Goal: Task Accomplishment & Management: Use online tool/utility

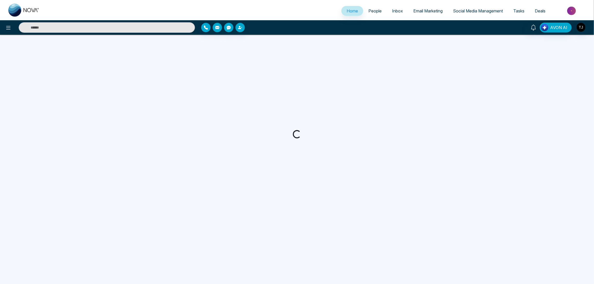
select select "*"
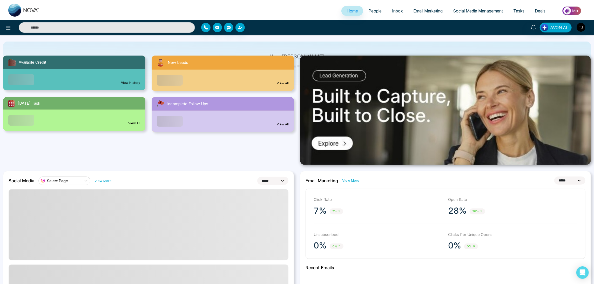
scroll to position [39, 0]
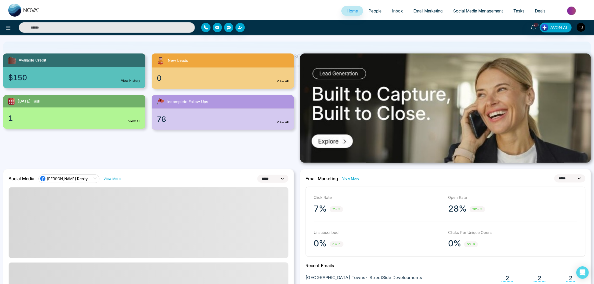
click at [489, 9] on span "Social Media Management" at bounding box center [478, 10] width 50 height 5
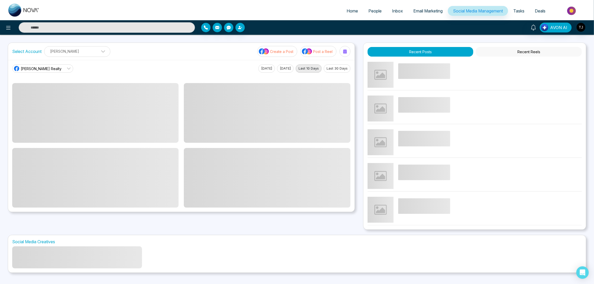
click at [285, 52] on p "Create a Post" at bounding box center [281, 51] width 23 height 5
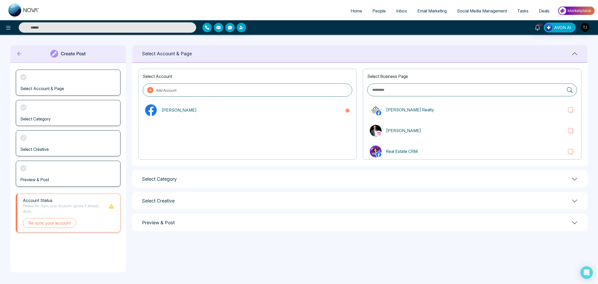
click at [292, 86] on button "Add Account" at bounding box center [248, 90] width 210 height 13
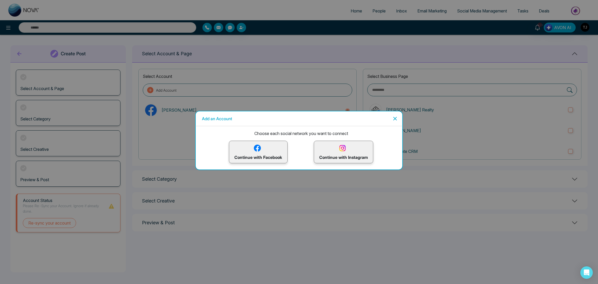
click at [260, 156] on p "Continue with Facebook" at bounding box center [259, 152] width 48 height 17
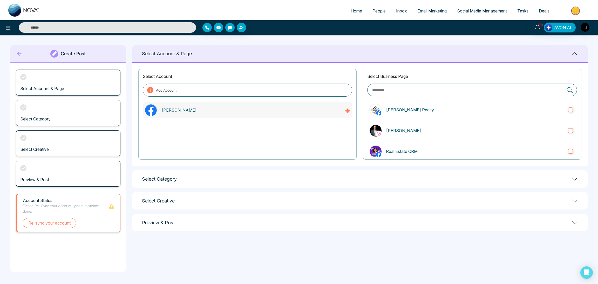
click at [345, 110] on icon at bounding box center [347, 110] width 5 height 5
click at [562, 110] on label "Triston James Realty" at bounding box center [472, 110] width 210 height 17
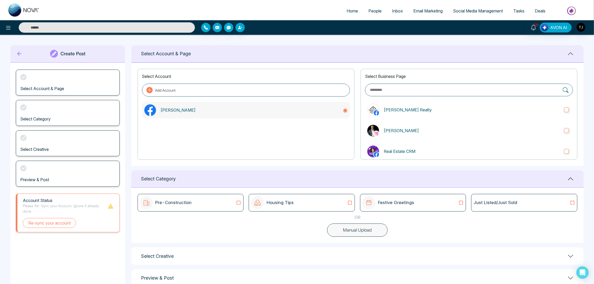
click at [343, 111] on icon at bounding box center [345, 111] width 4 height 4
click at [345, 111] on circle at bounding box center [345, 110] width 3 height 3
click at [357, 233] on button "Manual Upload" at bounding box center [357, 231] width 61 height 14
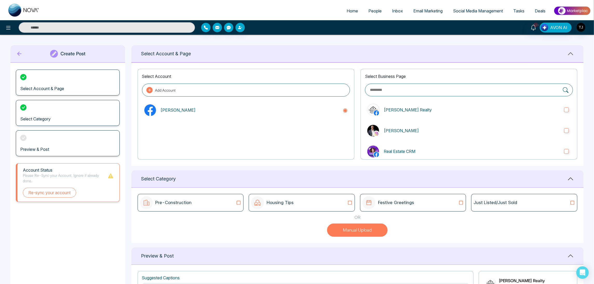
click at [357, 233] on button "Manual Upload" at bounding box center [357, 231] width 61 height 14
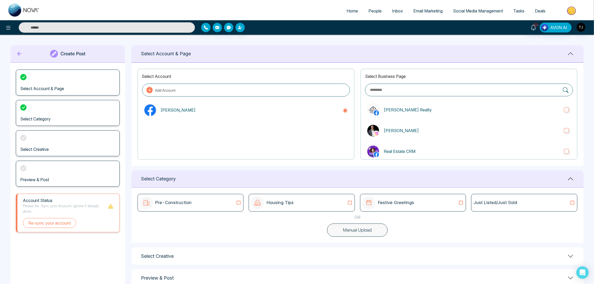
click at [357, 233] on button "Manual Upload" at bounding box center [357, 231] width 61 height 14
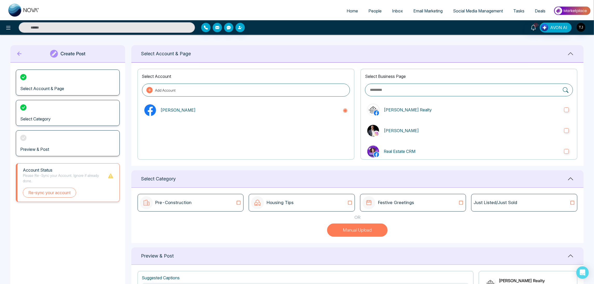
click at [357, 233] on button "Manual Upload" at bounding box center [357, 231] width 61 height 14
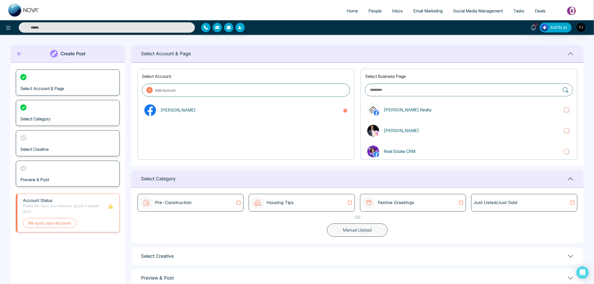
click at [357, 233] on button "Manual Upload" at bounding box center [357, 231] width 61 height 14
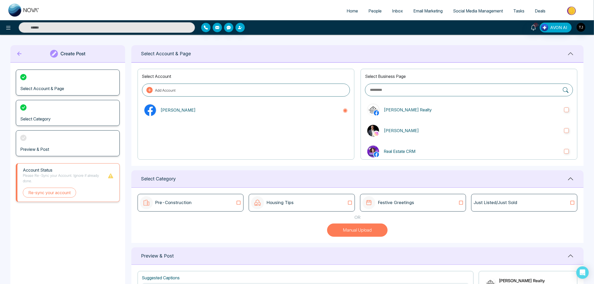
click at [206, 206] on div "Pre-Construction" at bounding box center [191, 202] width 102 height 13
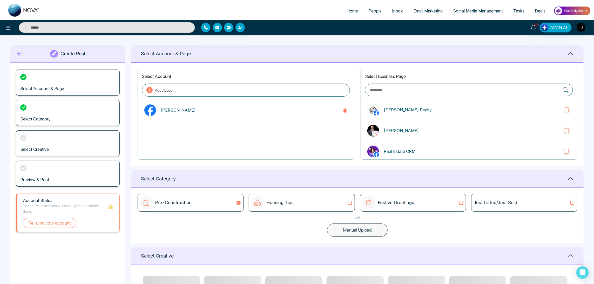
click at [206, 206] on div "Pre-Construction" at bounding box center [191, 202] width 102 height 13
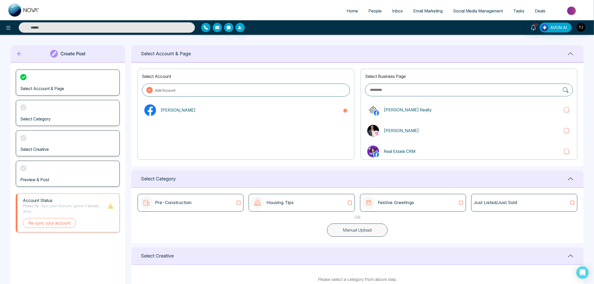
click at [206, 206] on div "Pre-Construction" at bounding box center [191, 202] width 102 height 13
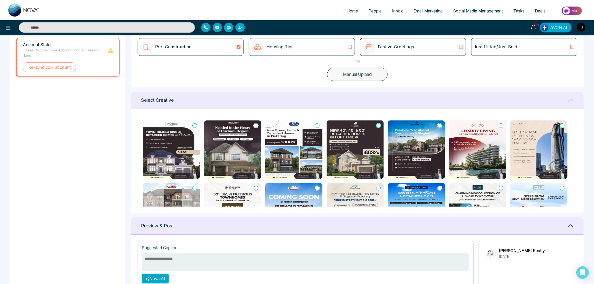
click at [168, 98] on h1 "Select Creative" at bounding box center [157, 100] width 33 height 6
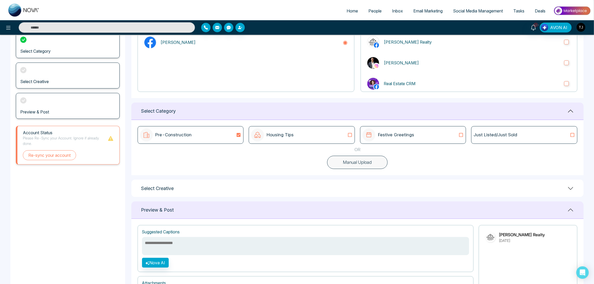
scroll to position [63, 0]
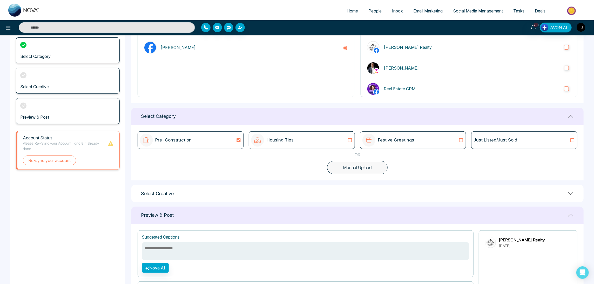
click at [169, 115] on h1 "Select Category" at bounding box center [158, 116] width 35 height 6
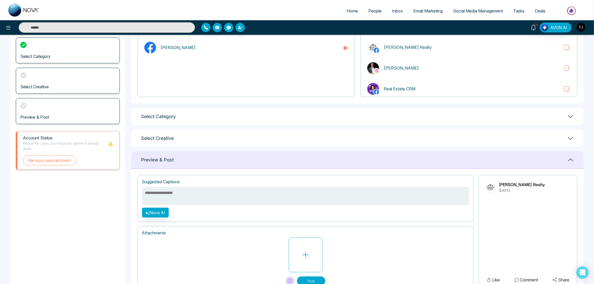
click at [169, 116] on h1 "Select Category" at bounding box center [158, 117] width 35 height 6
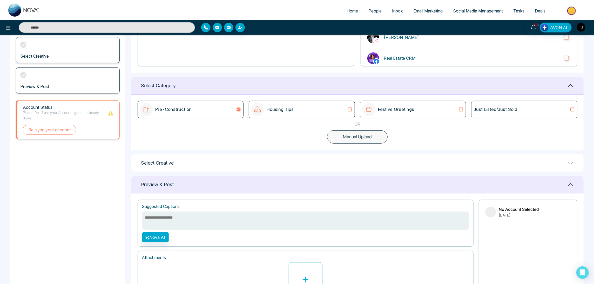
scroll to position [140, 0]
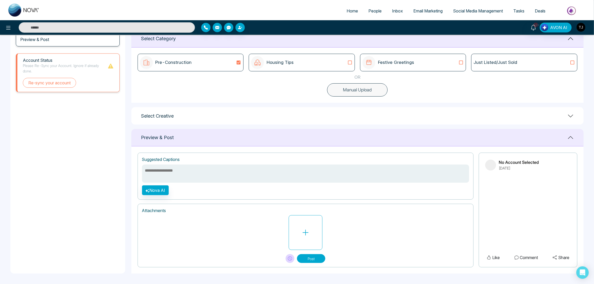
click at [571, 114] on icon at bounding box center [571, 116] width 6 height 6
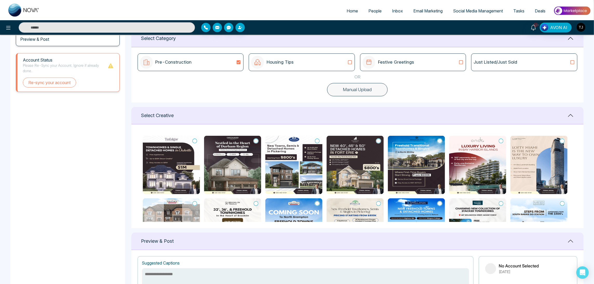
click at [571, 114] on icon at bounding box center [571, 115] width 6 height 6
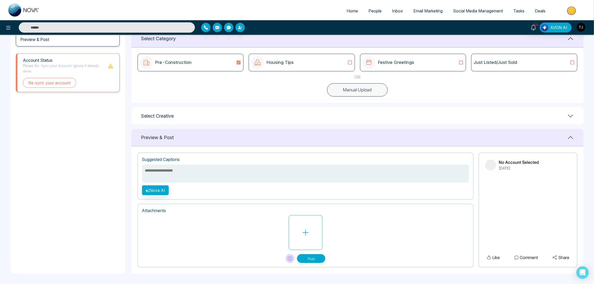
click at [571, 114] on icon at bounding box center [571, 116] width 6 height 6
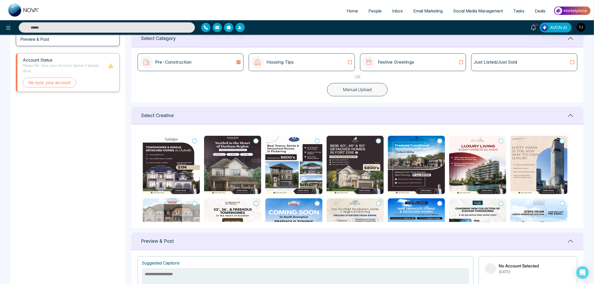
click at [571, 114] on icon at bounding box center [571, 115] width 6 height 6
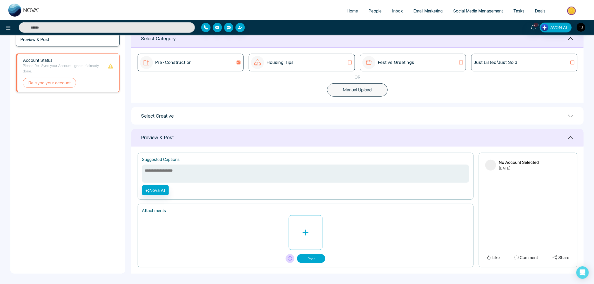
click at [570, 136] on icon at bounding box center [571, 138] width 6 height 6
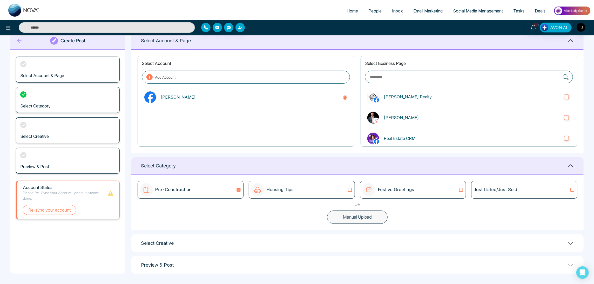
click at [569, 165] on icon at bounding box center [571, 166] width 6 height 6
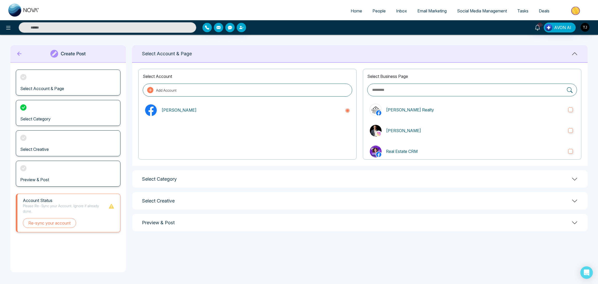
click at [568, 175] on div "Select Category" at bounding box center [360, 178] width 456 height 17
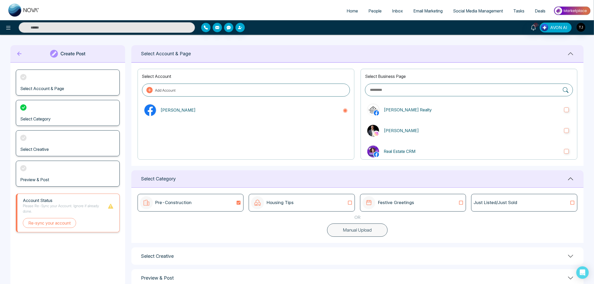
click at [571, 177] on icon at bounding box center [571, 179] width 6 height 6
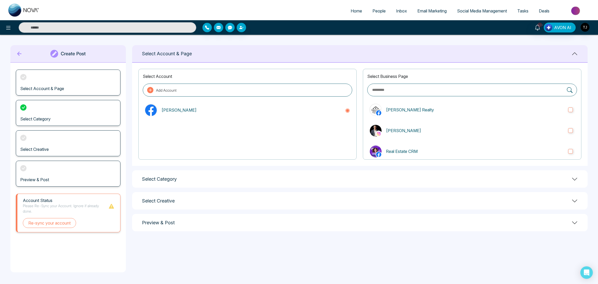
click at [571, 177] on div "Select Category" at bounding box center [360, 178] width 456 height 17
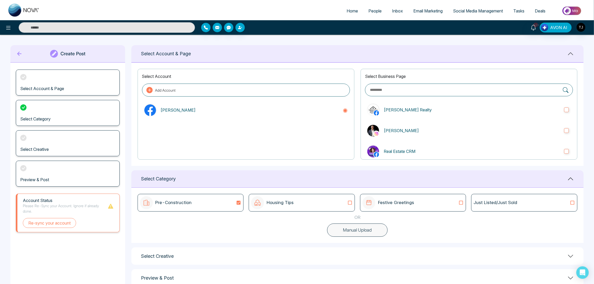
click at [571, 177] on icon at bounding box center [571, 179] width 6 height 6
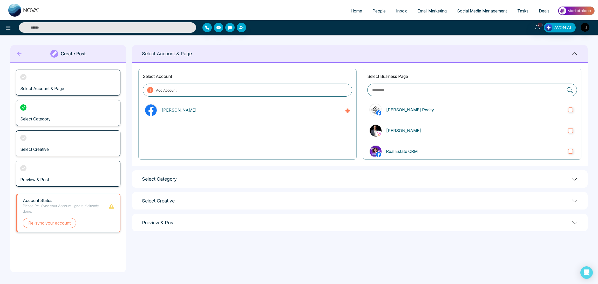
click at [571, 177] on div "Select Category" at bounding box center [360, 178] width 456 height 17
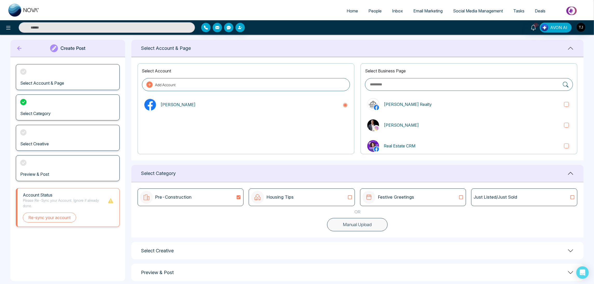
scroll to position [13, 0]
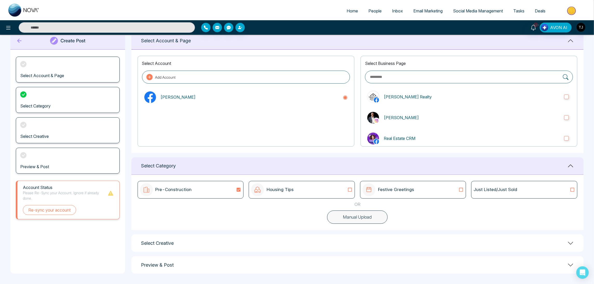
click at [574, 163] on icon at bounding box center [571, 166] width 6 height 6
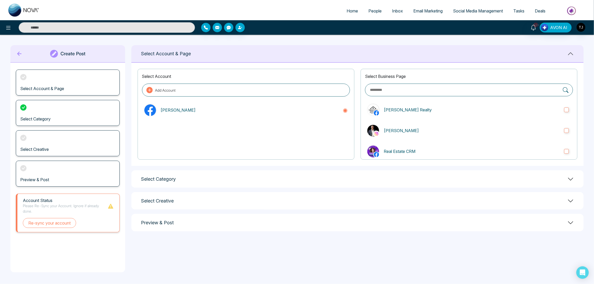
scroll to position [0, 0]
click at [574, 163] on div "Select Account Add Account Triston James Select Business Page Triston James Rea…" at bounding box center [360, 114] width 456 height 103
click at [573, 176] on icon at bounding box center [575, 179] width 6 height 6
click at [573, 178] on icon at bounding box center [574, 179] width 5 height 3
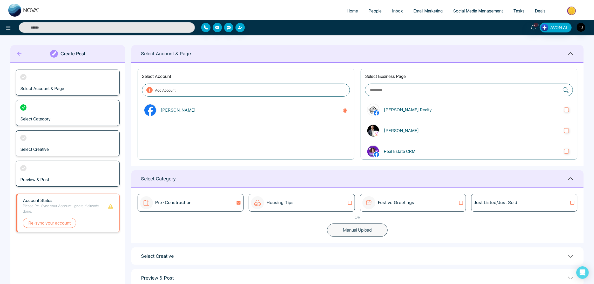
click at [241, 255] on div "Select Creative" at bounding box center [357, 255] width 452 height 17
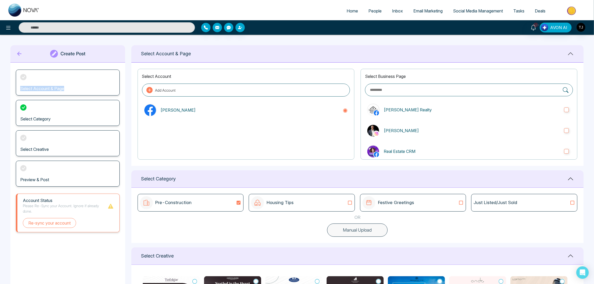
drag, startPoint x: 21, startPoint y: 87, endPoint x: 74, endPoint y: 95, distance: 53.6
click at [74, 95] on div "Select Account & Page" at bounding box center [68, 83] width 104 height 26
copy h3 "Select Account & Page"
drag, startPoint x: 54, startPoint y: 119, endPoint x: 17, endPoint y: 122, distance: 37.5
click at [17, 122] on div "Select Category" at bounding box center [68, 113] width 104 height 26
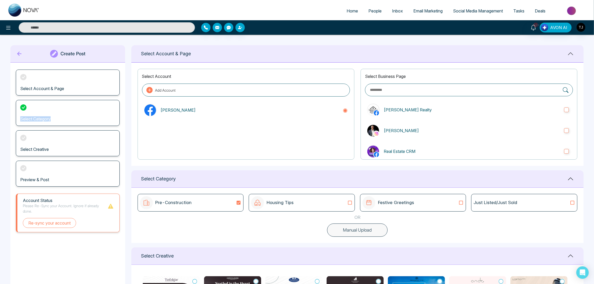
drag, startPoint x: 17, startPoint y: 122, endPoint x: 20, endPoint y: 125, distance: 4.6
click at [17, 122] on div "Select Category" at bounding box center [68, 113] width 104 height 26
drag, startPoint x: 21, startPoint y: 118, endPoint x: 54, endPoint y: 118, distance: 33.0
click at [54, 118] on div "Select Category" at bounding box center [68, 113] width 104 height 26
copy h3 "Select Category"
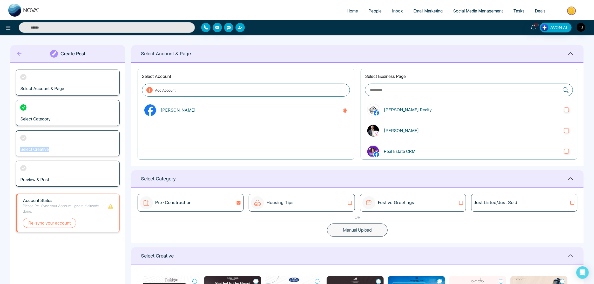
drag, startPoint x: 18, startPoint y: 148, endPoint x: 57, endPoint y: 150, distance: 39.8
click at [57, 150] on div "Select Creative" at bounding box center [68, 143] width 104 height 26
copy h3 "Select Creative"
drag, startPoint x: 20, startPoint y: 178, endPoint x: 66, endPoint y: 179, distance: 46.5
click at [66, 179] on div "Preview & Post" at bounding box center [68, 174] width 104 height 26
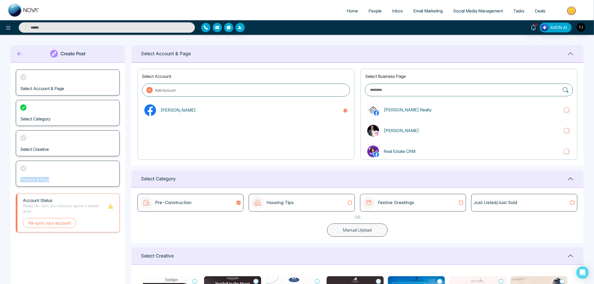
copy h3 "Preview & Post"
drag, startPoint x: 22, startPoint y: 202, endPoint x: 58, endPoint y: 202, distance: 36.1
click at [58, 202] on div "Account Status Please Re-Sync your Account. Ignore if already done. Re-sync you…" at bounding box center [68, 213] width 104 height 39
copy h1 "Account Status"
drag, startPoint x: 22, startPoint y: 205, endPoint x: 39, endPoint y: 211, distance: 17.8
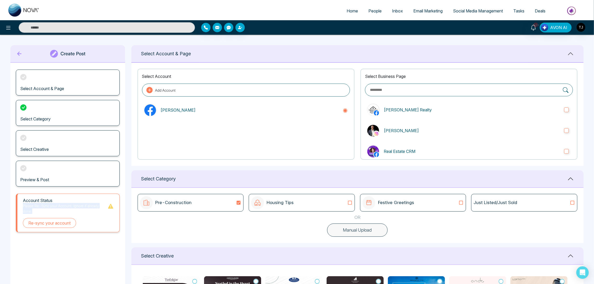
click at [39, 211] on div "Account Status Please Re-Sync your Account. Ignore if already done. Re-sync you…" at bounding box center [68, 213] width 104 height 39
copy p "Please Re-Sync your Account. Ignore if already done."
drag, startPoint x: 22, startPoint y: 219, endPoint x: 78, endPoint y: 223, distance: 56.2
click at [78, 223] on div "Account Status Please Re-Sync your Account. Ignore if already done. Re-sync you…" at bounding box center [68, 213] width 104 height 39
copy button "Re-sync your account"
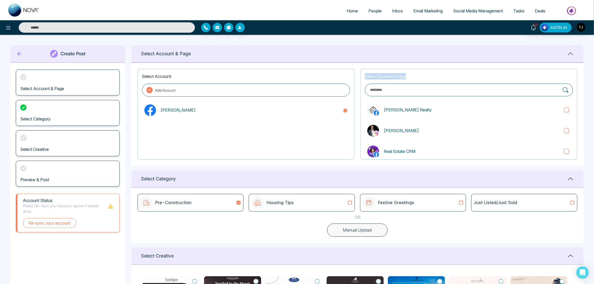
drag, startPoint x: 364, startPoint y: 75, endPoint x: 410, endPoint y: 76, distance: 46.8
click at [410, 76] on div "Select Business Page Triston James Realty Triston James Real Estate CRM nova.cr…" at bounding box center [469, 114] width 217 height 91
copy p "Select Business Page"
drag, startPoint x: 369, startPoint y: 91, endPoint x: 389, endPoint y: 90, distance: 20.0
click at [389, 90] on label at bounding box center [469, 90] width 208 height 13
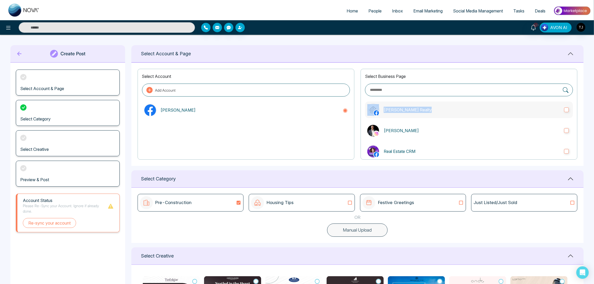
drag, startPoint x: 383, startPoint y: 101, endPoint x: 430, endPoint y: 111, distance: 48.6
click at [430, 111] on label "Triston James Realty" at bounding box center [469, 110] width 208 height 17
click at [442, 104] on label "Triston James Realty" at bounding box center [469, 110] width 208 height 17
drag, startPoint x: 436, startPoint y: 106, endPoint x: 384, endPoint y: 112, distance: 52.4
click at [384, 112] on label "Triston James Realty" at bounding box center [469, 110] width 208 height 17
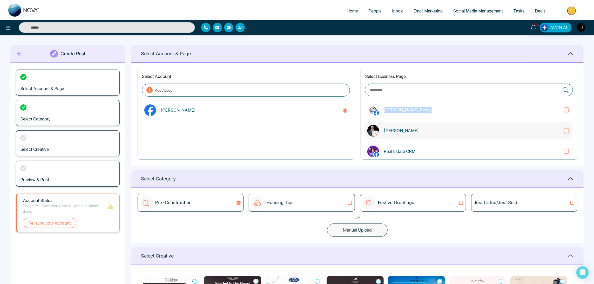
copy p "Triston James Realty"
drag, startPoint x: 419, startPoint y: 128, endPoint x: 384, endPoint y: 136, distance: 35.3
click at [384, 136] on label "Triston James" at bounding box center [469, 130] width 208 height 17
copy p "Triston James"
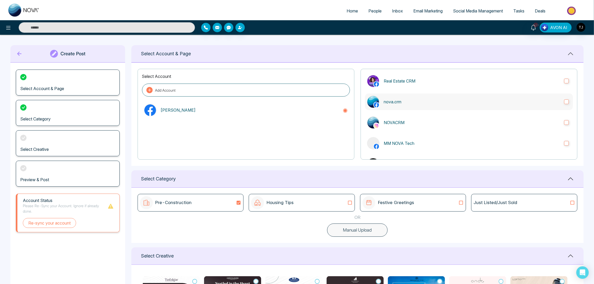
drag, startPoint x: 407, startPoint y: 151, endPoint x: 387, endPoint y: 107, distance: 48.3
click at [387, 107] on div "Select Business Page Triston James Realty Triston James Real Estate CRM nova.cr…" at bounding box center [469, 114] width 217 height 91
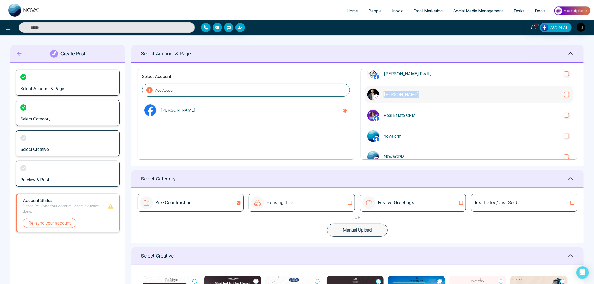
scroll to position [39, 0]
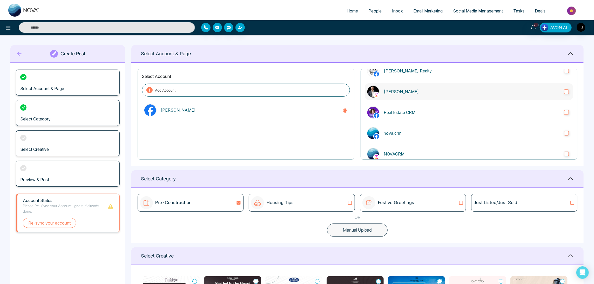
click at [436, 100] on label "Triston James" at bounding box center [469, 91] width 208 height 17
drag, startPoint x: 438, startPoint y: 103, endPoint x: 384, endPoint y: 121, distance: 56.7
click at [384, 121] on div "Select Business Page Triston James Realty Triston James Real Estate CRM nova.cr…" at bounding box center [469, 114] width 217 height 91
click at [451, 80] on div "Select Business Page Triston James Realty Triston James Real Estate CRM nova.cr…" at bounding box center [469, 114] width 217 height 91
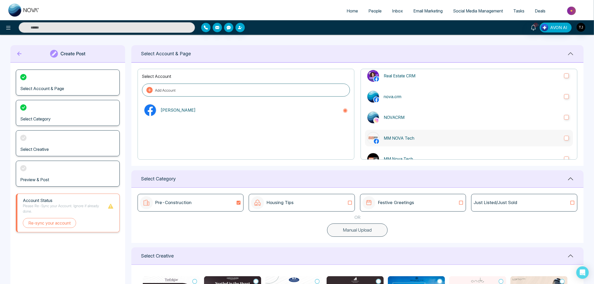
scroll to position [78, 0]
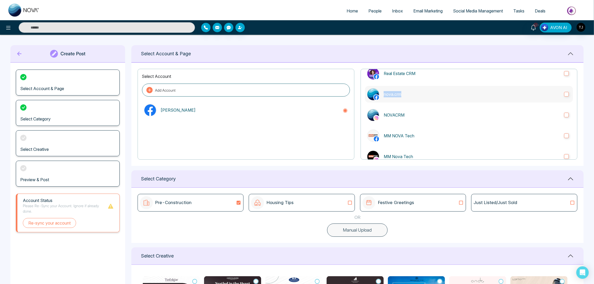
drag, startPoint x: 406, startPoint y: 89, endPoint x: 383, endPoint y: 97, distance: 25.0
click at [383, 97] on label "nova.crm" at bounding box center [469, 94] width 208 height 17
drag, startPoint x: 198, startPoint y: 199, endPoint x: 149, endPoint y: 208, distance: 49.4
click at [149, 208] on div "Pre-Construction" at bounding box center [191, 202] width 102 height 13
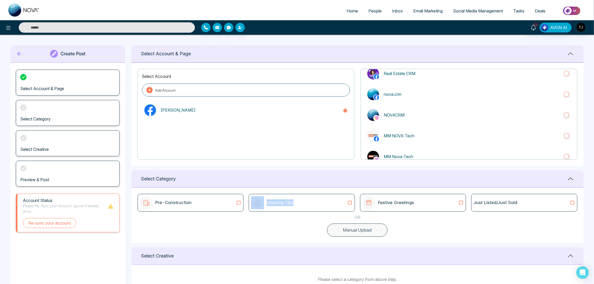
drag, startPoint x: 264, startPoint y: 197, endPoint x: 297, endPoint y: 205, distance: 34.1
click at [297, 205] on div "Housing Tips" at bounding box center [302, 202] width 102 height 13
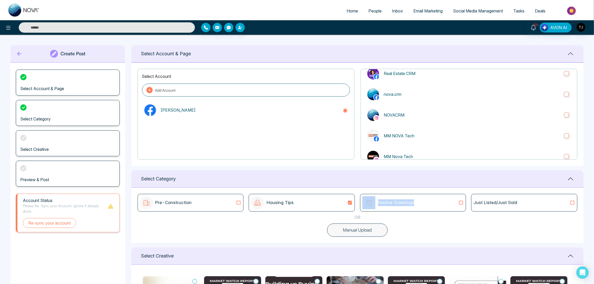
drag, startPoint x: 373, startPoint y: 195, endPoint x: 421, endPoint y: 207, distance: 49.3
click at [421, 207] on div "Festive Greetings" at bounding box center [413, 203] width 106 height 18
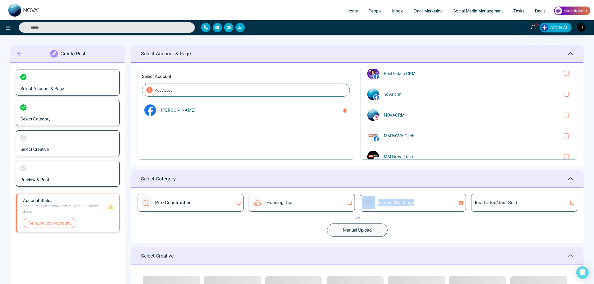
click at [432, 193] on div "Pre-Construction Housing Tips Festive Greetings Just Listed/Just Sold OR Manual…" at bounding box center [357, 215] width 452 height 55
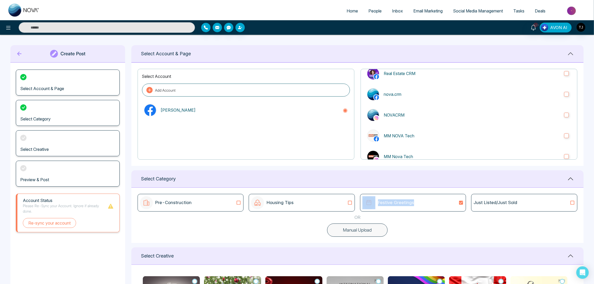
drag, startPoint x: 377, startPoint y: 196, endPoint x: 419, endPoint y: 204, distance: 42.8
click at [419, 204] on div "Festive Greetings" at bounding box center [414, 202] width 102 height 13
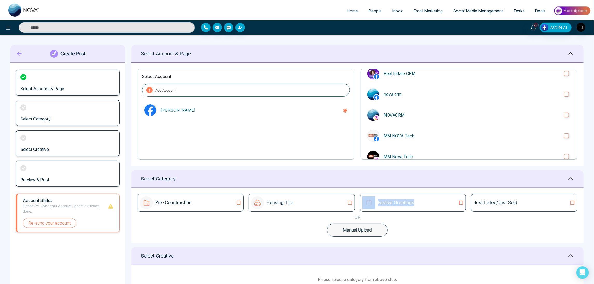
click at [429, 223] on div "Pre-Construction Housing Tips Festive Greetings Just Listed/Just Sold OR Manual…" at bounding box center [357, 215] width 452 height 55
drag, startPoint x: 420, startPoint y: 201, endPoint x: 379, endPoint y: 206, distance: 41.3
click at [379, 206] on div "Festive Greetings" at bounding box center [414, 202] width 102 height 13
click at [379, 206] on p "Festive Greetings" at bounding box center [396, 202] width 36 height 7
drag, startPoint x: 417, startPoint y: 201, endPoint x: 377, endPoint y: 206, distance: 40.3
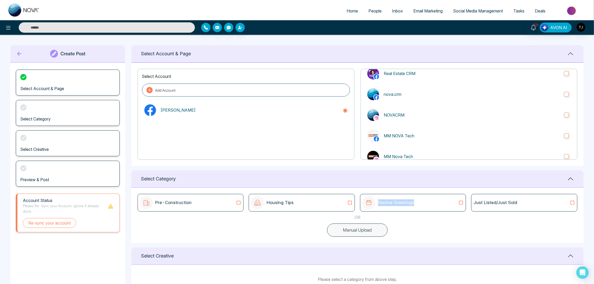
click at [377, 206] on div "Festive Greetings" at bounding box center [414, 202] width 102 height 13
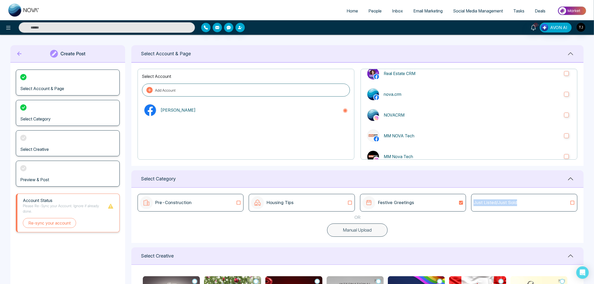
drag, startPoint x: 474, startPoint y: 196, endPoint x: 526, endPoint y: 203, distance: 52.8
click at [526, 203] on div "Just Listed/Just Sold" at bounding box center [524, 203] width 106 height 18
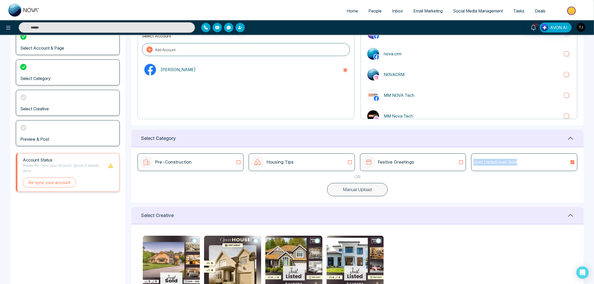
scroll to position [0, 0]
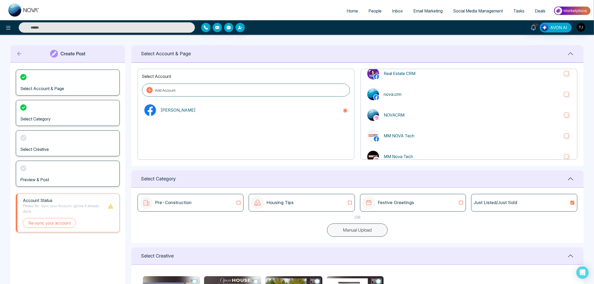
click at [567, 179] on div "Select Category" at bounding box center [357, 178] width 452 height 17
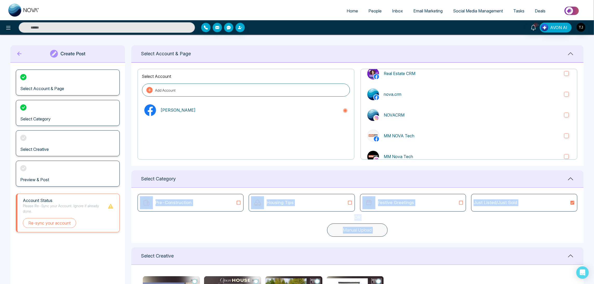
click at [572, 179] on icon at bounding box center [570, 179] width 5 height 3
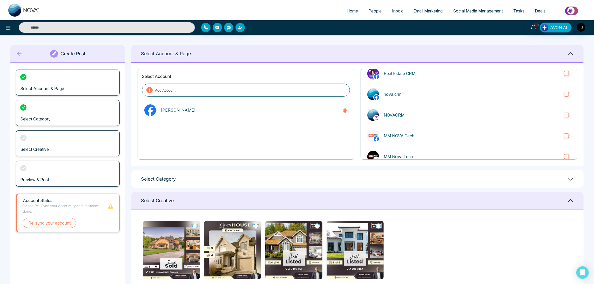
click at [571, 201] on icon at bounding box center [571, 201] width 6 height 6
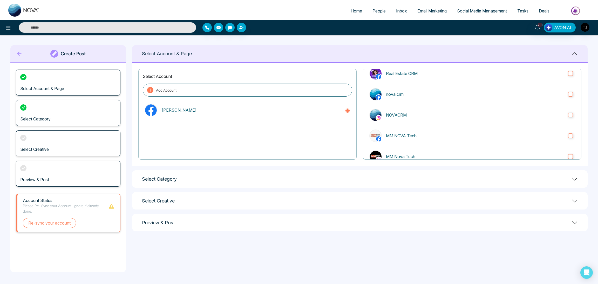
click at [217, 179] on div "Select Category" at bounding box center [360, 178] width 456 height 17
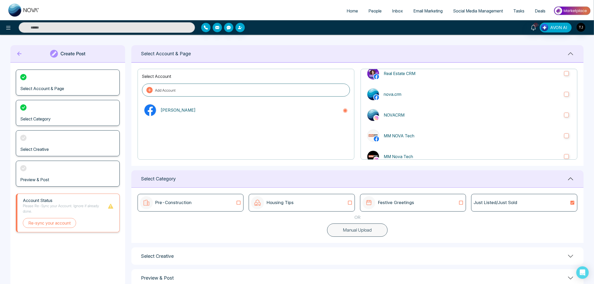
click at [239, 202] on icon at bounding box center [238, 202] width 7 height 5
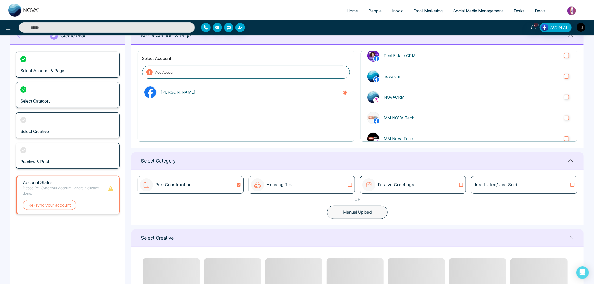
scroll to position [117, 0]
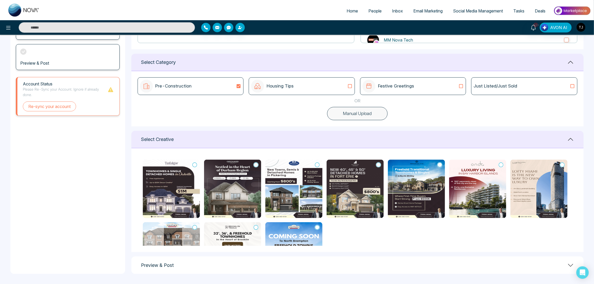
click at [195, 166] on icon at bounding box center [194, 164] width 5 height 5
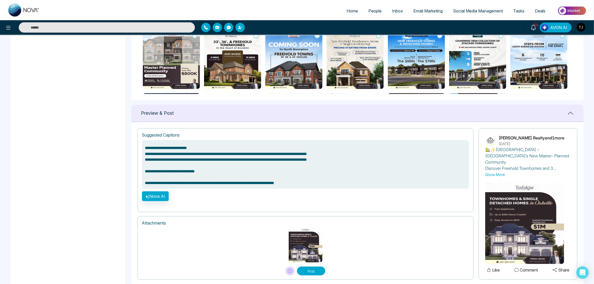
scroll to position [275, 0]
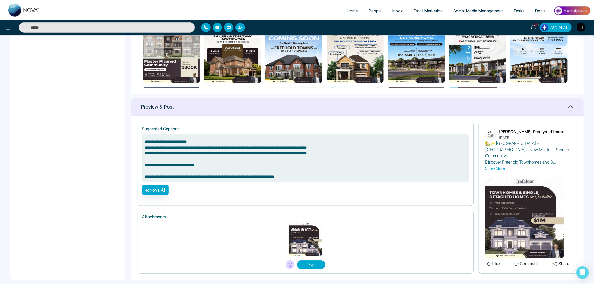
type textarea "**********"
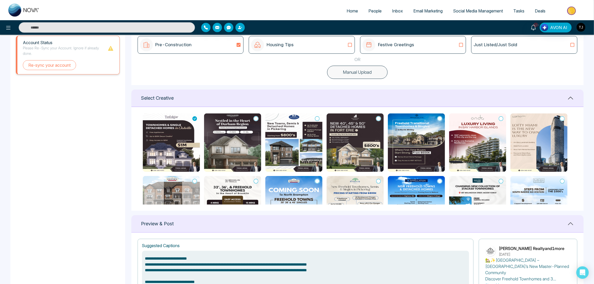
scroll to position [0, 0]
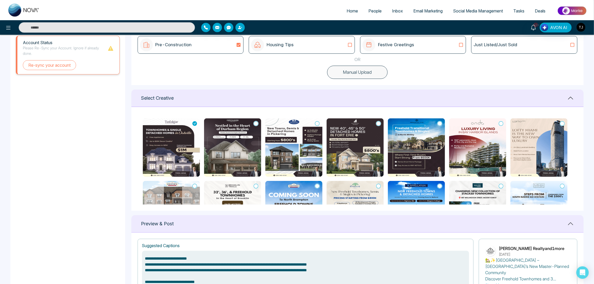
click at [196, 122] on icon at bounding box center [194, 123] width 5 height 5
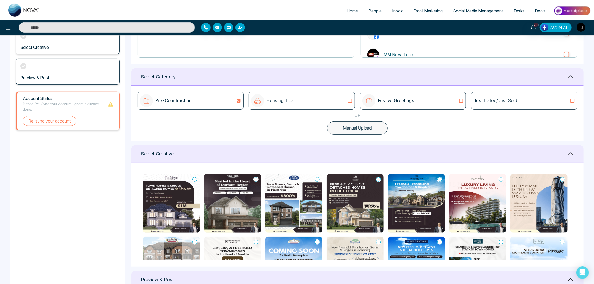
scroll to position [2, 0]
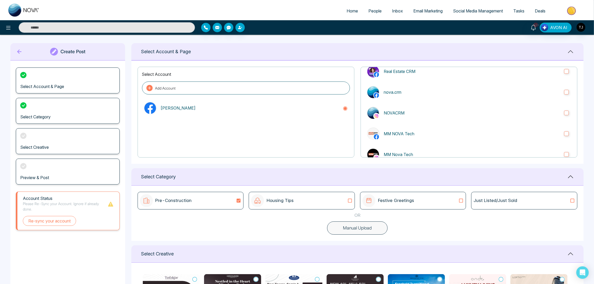
click at [239, 200] on icon at bounding box center [239, 201] width 4 height 4
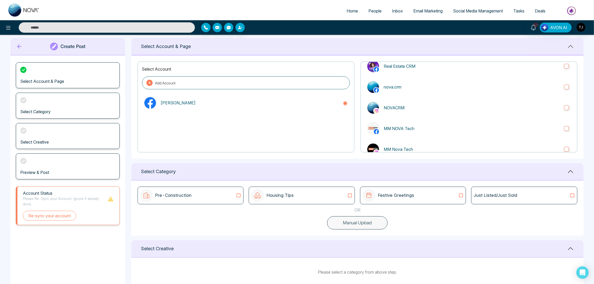
scroll to position [0, 0]
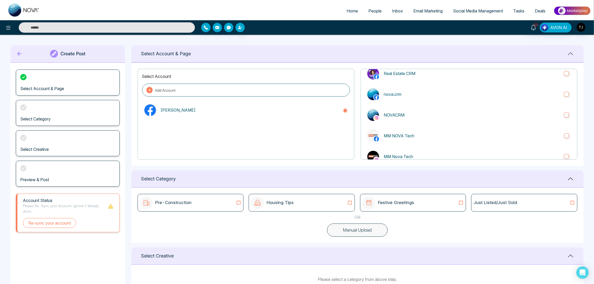
click at [239, 201] on icon at bounding box center [239, 203] width 4 height 4
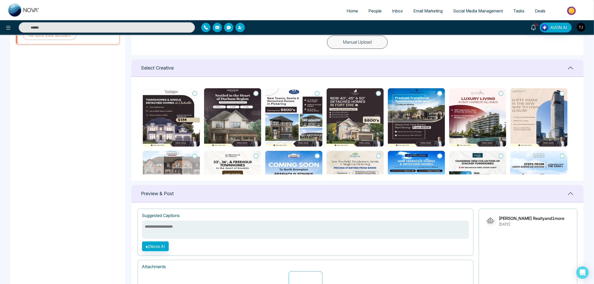
scroll to position [166, 0]
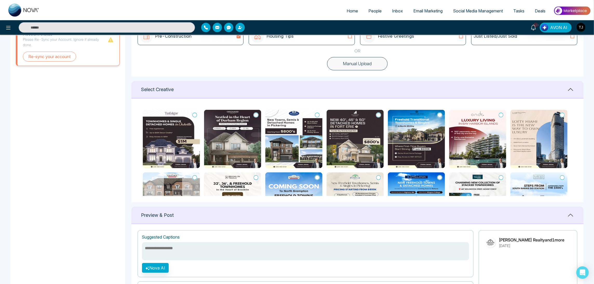
click at [195, 116] on icon at bounding box center [194, 114] width 5 height 5
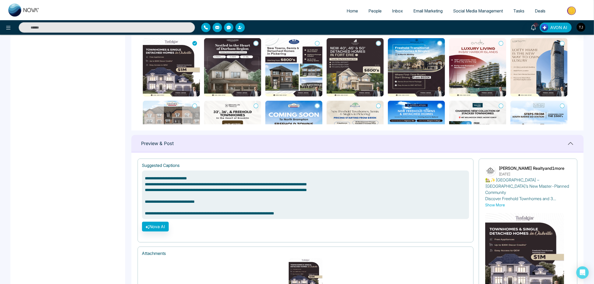
scroll to position [275, 0]
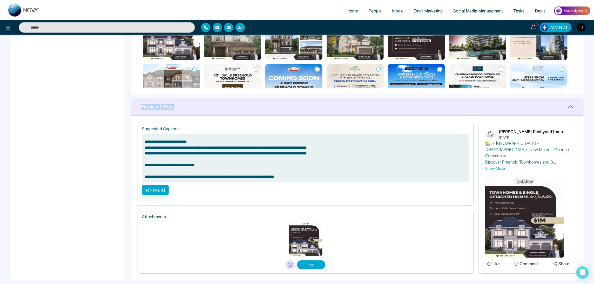
drag, startPoint x: 140, startPoint y: 105, endPoint x: 180, endPoint y: 106, distance: 40.5
click at [180, 106] on div "Preview & Post" at bounding box center [357, 106] width 452 height 17
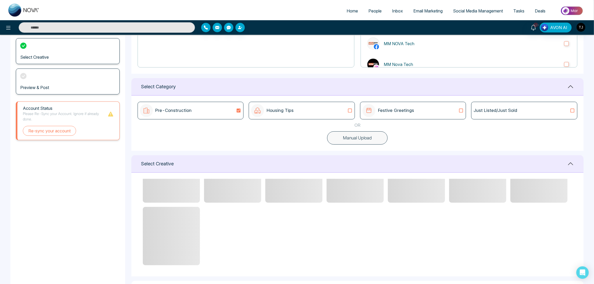
scroll to position [117, 0]
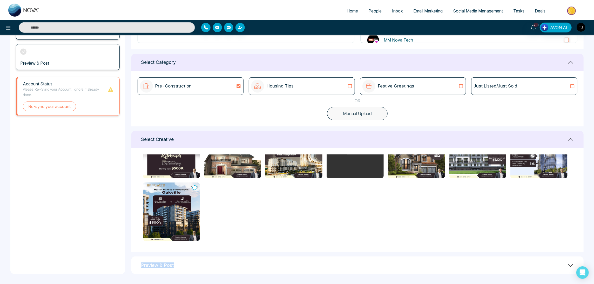
click at [316, 270] on div "Preview & Post" at bounding box center [357, 265] width 452 height 17
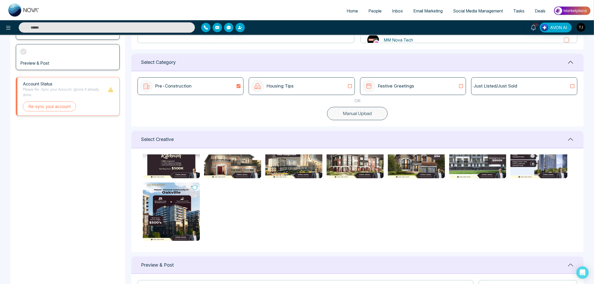
click at [565, 262] on div "Preview & Post" at bounding box center [357, 265] width 452 height 17
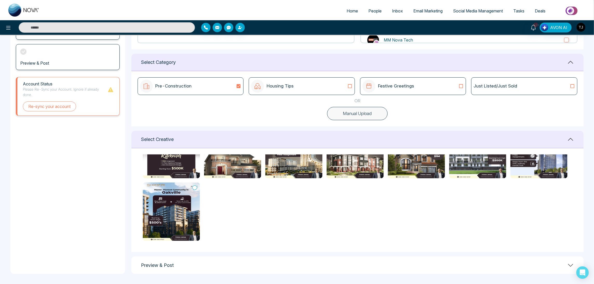
click at [565, 259] on div "Preview & Post" at bounding box center [357, 265] width 452 height 17
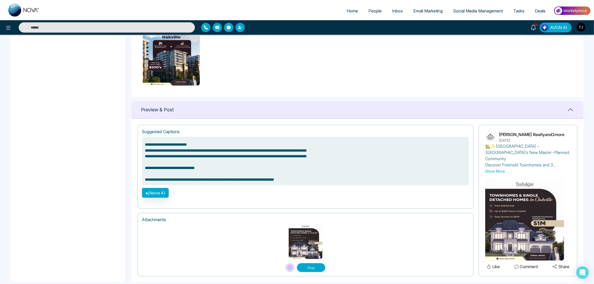
scroll to position [275, 0]
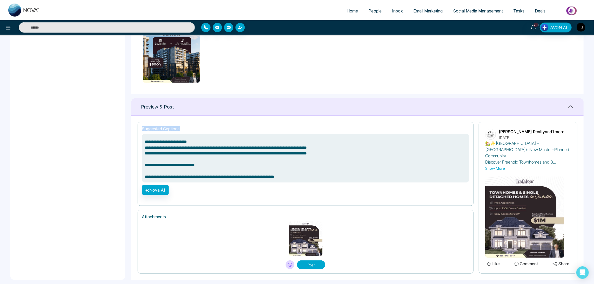
drag, startPoint x: 140, startPoint y: 126, endPoint x: 188, endPoint y: 128, distance: 47.3
click at [188, 128] on div "**********" at bounding box center [306, 164] width 336 height 84
drag, startPoint x: 144, startPoint y: 141, endPoint x: 313, endPoint y: 182, distance: 173.9
click at [313, 182] on textarea "**********" at bounding box center [305, 158] width 327 height 49
drag, startPoint x: 163, startPoint y: 209, endPoint x: 168, endPoint y: 209, distance: 4.9
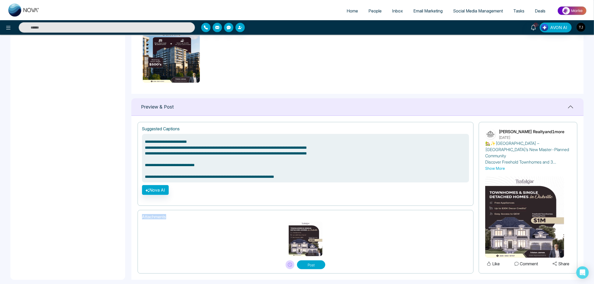
click at [168, 210] on div "Attachments Post" at bounding box center [306, 242] width 336 height 64
click at [500, 166] on button "Show More" at bounding box center [495, 168] width 20 height 5
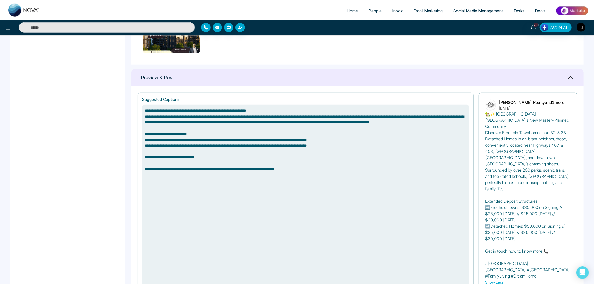
scroll to position [412, 0]
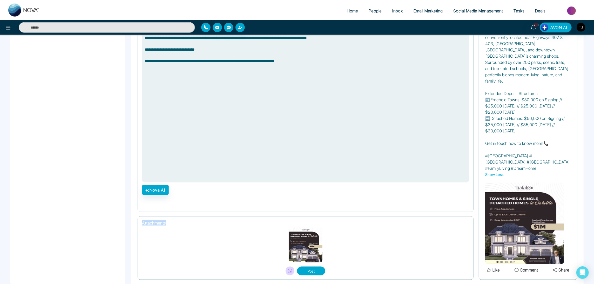
click at [501, 172] on button "Show Less" at bounding box center [494, 174] width 18 height 5
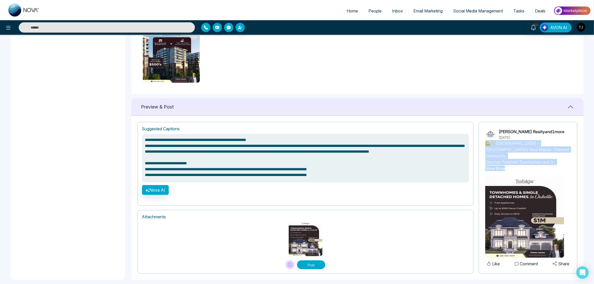
drag, startPoint x: 507, startPoint y: 163, endPoint x: 485, endPoint y: 145, distance: 28.1
click at [485, 145] on div "🏡✨Trafalgar Highlands – Oakville’s New Master-Planned Community Discover Freeho…" at bounding box center [528, 155] width 86 height 31
drag, startPoint x: 537, startPoint y: 136, endPoint x: 499, endPoint y: 137, distance: 37.9
click at [499, 137] on p "September 17th, 2025" at bounding box center [532, 137] width 66 height 5
drag, startPoint x: 499, startPoint y: 137, endPoint x: 533, endPoint y: 160, distance: 41.5
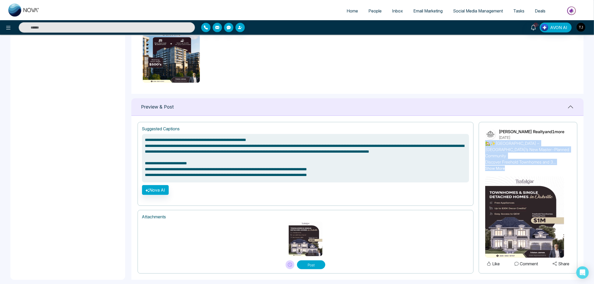
click at [499, 137] on p "September 17th, 2025" at bounding box center [532, 137] width 66 height 5
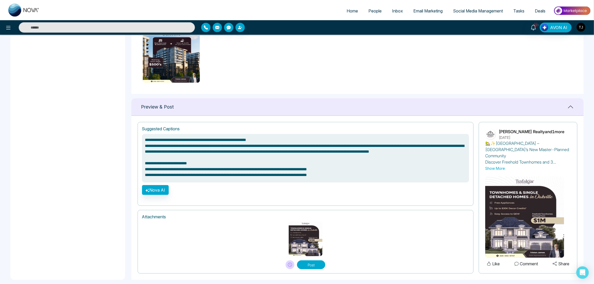
drag, startPoint x: 539, startPoint y: 137, endPoint x: 498, endPoint y: 137, distance: 40.3
click at [498, 137] on div "Triston James Realty and 1 more September 17th, 2025" at bounding box center [528, 135] width 86 height 12
drag, startPoint x: 565, startPoint y: 131, endPoint x: 498, endPoint y: 132, distance: 66.5
click at [498, 132] on div "Triston James Realty and 1 more September 17th, 2025" at bounding box center [528, 135] width 86 height 12
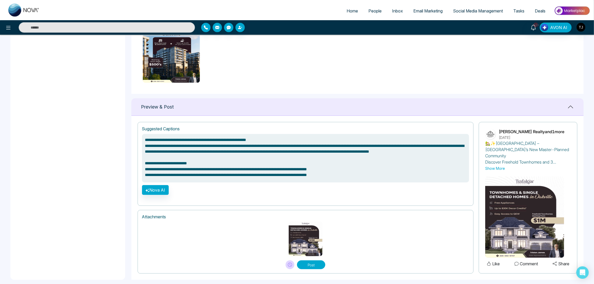
drag, startPoint x: 499, startPoint y: 131, endPoint x: 563, endPoint y: 131, distance: 63.9
click at [563, 131] on div "Triston James Realty and 1 more September 17th, 2025" at bounding box center [528, 135] width 86 height 12
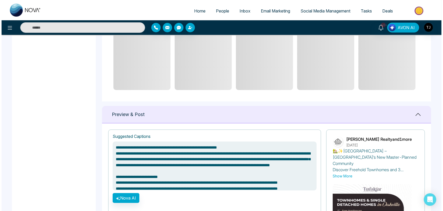
scroll to position [348, 0]
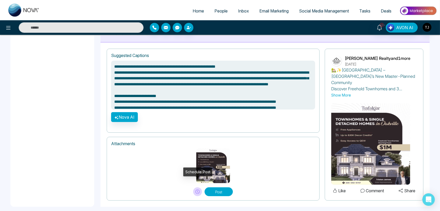
click at [196, 189] on icon at bounding box center [198, 191] width 4 height 4
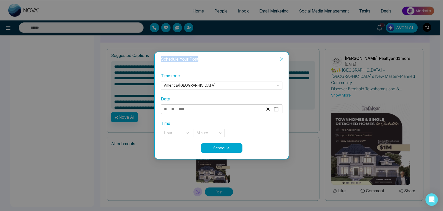
drag, startPoint x: 160, startPoint y: 57, endPoint x: 205, endPoint y: 60, distance: 45.0
click at [205, 60] on div "Schedule Your Post" at bounding box center [222, 59] width 134 height 14
click at [185, 130] on input "search" at bounding box center [174, 133] width 21 height 8
click at [183, 139] on div "Hour" at bounding box center [176, 143] width 31 height 8
click at [181, 133] on input "search" at bounding box center [174, 133] width 21 height 8
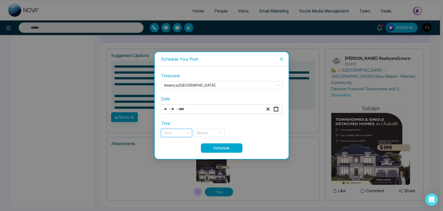
click at [172, 133] on input "search" at bounding box center [174, 133] width 21 height 8
click at [207, 132] on input "search" at bounding box center [207, 133] width 21 height 8
click at [278, 110] on rect "button" at bounding box center [276, 109] width 4 height 4
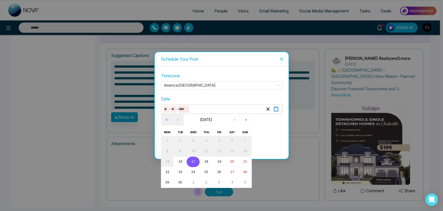
type textarea "**********"
click at [207, 161] on abbr "18" at bounding box center [206, 161] width 4 height 4
type input "*"
type input "**"
type input "****"
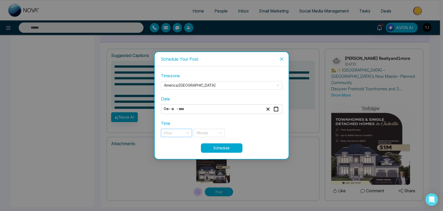
click at [182, 131] on input "search" at bounding box center [174, 133] width 21 height 8
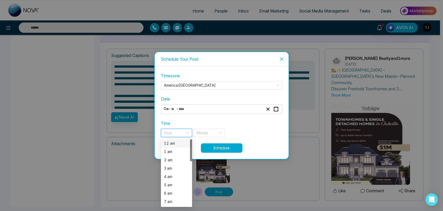
click at [176, 141] on div "12 am" at bounding box center [176, 143] width 25 height 6
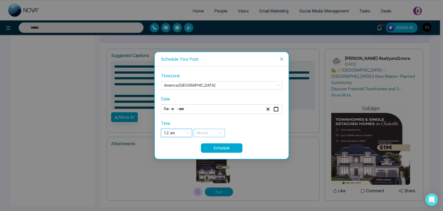
click at [212, 133] on input "search" at bounding box center [207, 133] width 21 height 8
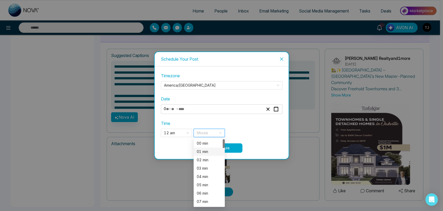
click at [210, 155] on div "01 min" at bounding box center [209, 151] width 31 height 8
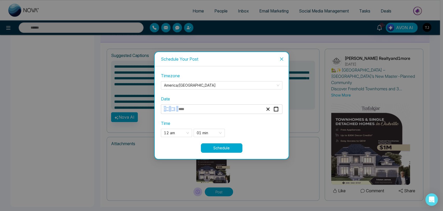
drag, startPoint x: 193, startPoint y: 110, endPoint x: 163, endPoint y: 113, distance: 30.9
click at [163, 113] on div "**********" at bounding box center [222, 109] width 122 height 10
type textarea "**********"
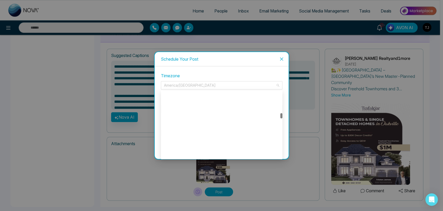
scroll to position [1729, 0]
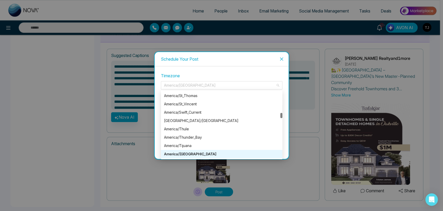
drag, startPoint x: 204, startPoint y: 82, endPoint x: 158, endPoint y: 88, distance: 45.8
click at [158, 88] on div "Timezone America/Toronto America/Tijuana America/Toronto America/Tortola Americ…" at bounding box center [222, 112] width 134 height 92
click at [190, 153] on div "America/Toronto" at bounding box center [221, 154] width 115 height 6
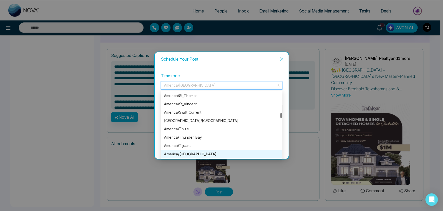
drag, startPoint x: 162, startPoint y: 84, endPoint x: 204, endPoint y: 86, distance: 42.4
click at [204, 86] on div "America/Toronto" at bounding box center [222, 85] width 122 height 8
drag, startPoint x: 197, startPoint y: 152, endPoint x: 162, endPoint y: 153, distance: 35.1
click at [162, 153] on div "America/Toronto" at bounding box center [222, 154] width 122 height 8
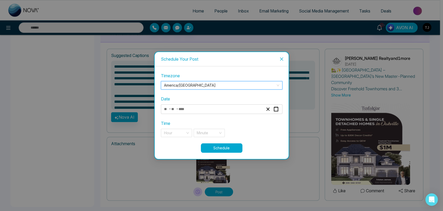
click at [162, 151] on div "Schedule" at bounding box center [222, 147] width 122 height 9
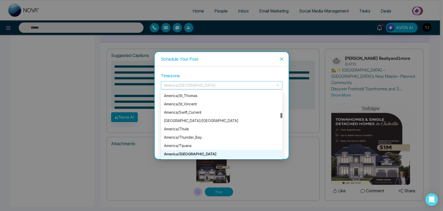
drag, startPoint x: 164, startPoint y: 86, endPoint x: 181, endPoint y: 85, distance: 16.6
click at [181, 85] on span "America/Toronto" at bounding box center [221, 85] width 115 height 8
click at [197, 153] on div "America/Toronto" at bounding box center [221, 154] width 115 height 6
drag, startPoint x: 195, startPoint y: 85, endPoint x: 183, endPoint y: 86, distance: 11.7
click at [183, 86] on span "America/Toronto" at bounding box center [221, 85] width 115 height 8
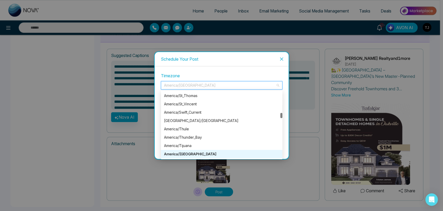
click at [183, 86] on span "America/Toronto" at bounding box center [221, 85] width 115 height 8
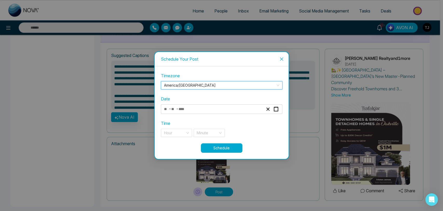
click at [202, 85] on span "America/Toronto" at bounding box center [221, 85] width 115 height 8
type textarea "**********"
click at [274, 109] on rect "button" at bounding box center [276, 109] width 4 height 4
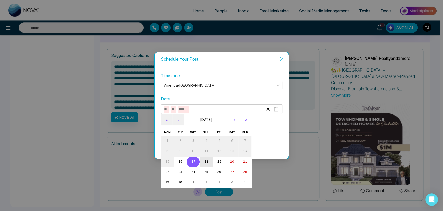
click at [204, 160] on abbr "18" at bounding box center [206, 161] width 4 height 4
type input "*"
type input "**"
type input "****"
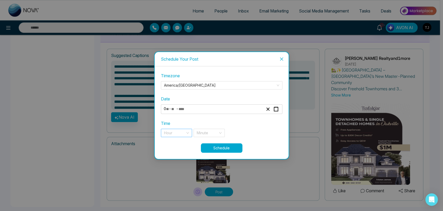
click at [185, 131] on input "search" at bounding box center [174, 133] width 21 height 8
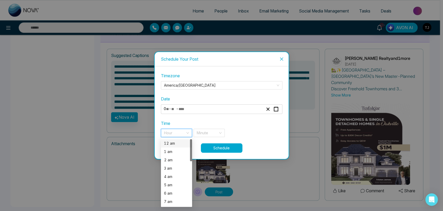
click at [170, 142] on div "12 am" at bounding box center [176, 143] width 25 height 6
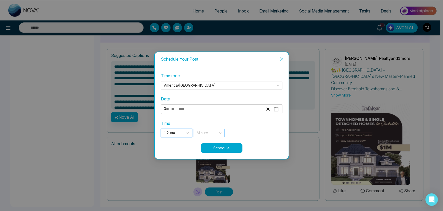
click at [216, 132] on input "search" at bounding box center [207, 133] width 21 height 8
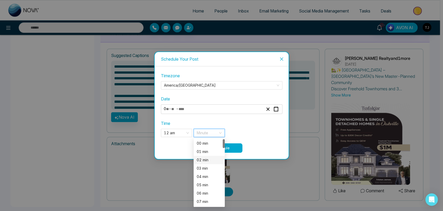
click at [202, 156] on div "02 min" at bounding box center [209, 160] width 31 height 8
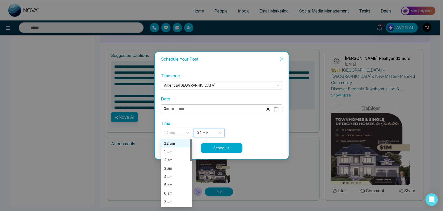
drag, startPoint x: 162, startPoint y: 130, endPoint x: 183, endPoint y: 137, distance: 22.9
click at [183, 137] on div "**********" at bounding box center [222, 107] width 122 height 71
click at [172, 140] on div "12 am" at bounding box center [176, 143] width 25 height 6
click at [174, 133] on span "12 am" at bounding box center [176, 133] width 25 height 8
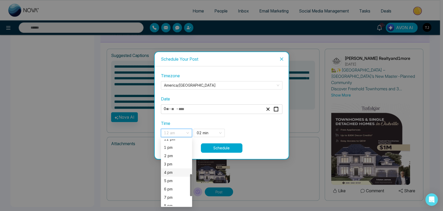
scroll to position [133, 0]
click at [172, 197] on div "11 pm" at bounding box center [176, 201] width 31 height 8
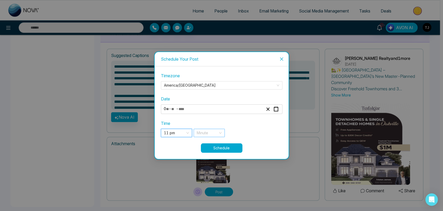
click at [219, 133] on div "Minute" at bounding box center [209, 133] width 31 height 8
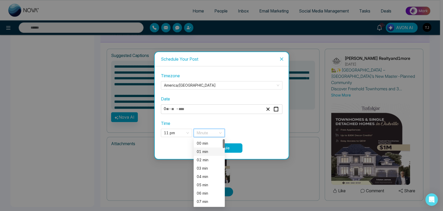
click at [208, 154] on div "01 min" at bounding box center [209, 151] width 31 height 8
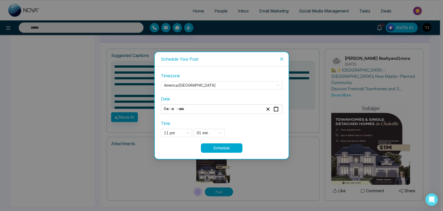
type textarea "**********"
